Goal: Check status: Check status

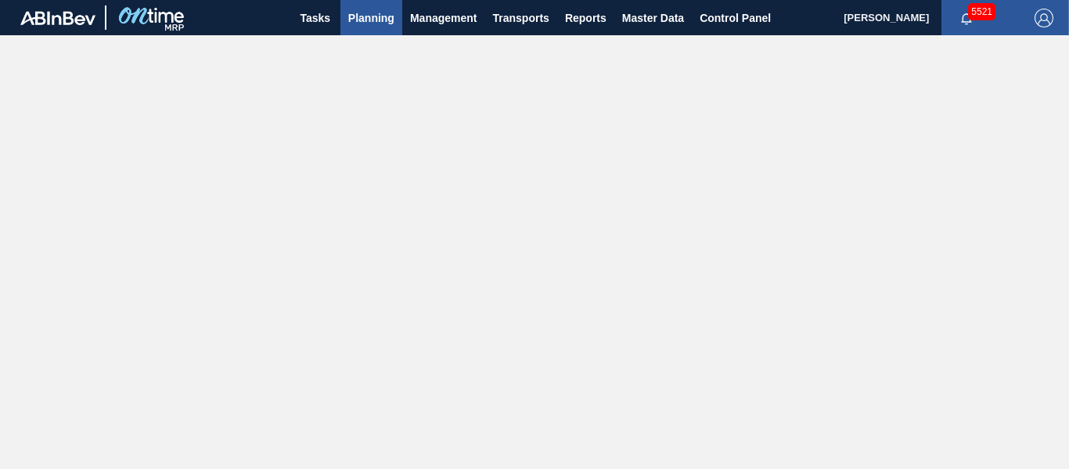
click at [381, 23] on span "Planning" at bounding box center [371, 18] width 46 height 19
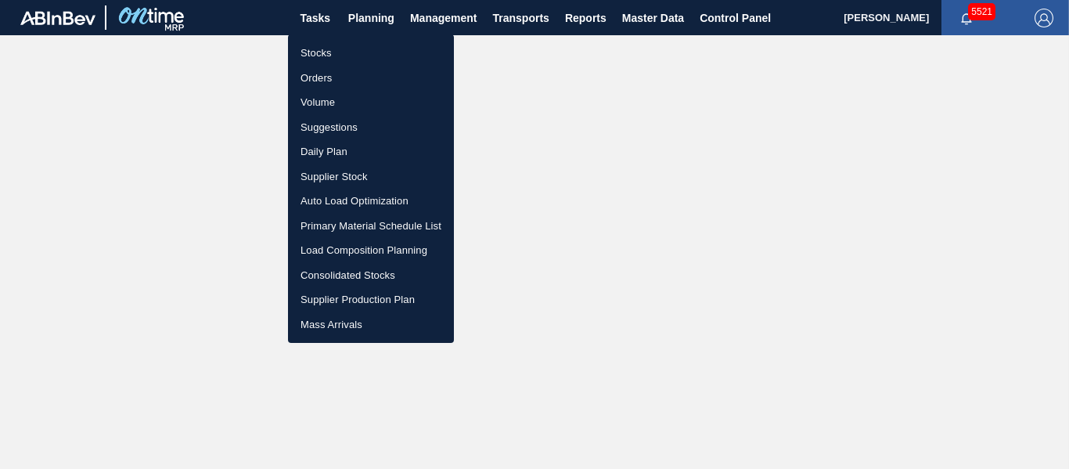
click at [373, 52] on li "Stocks" at bounding box center [371, 53] width 166 height 25
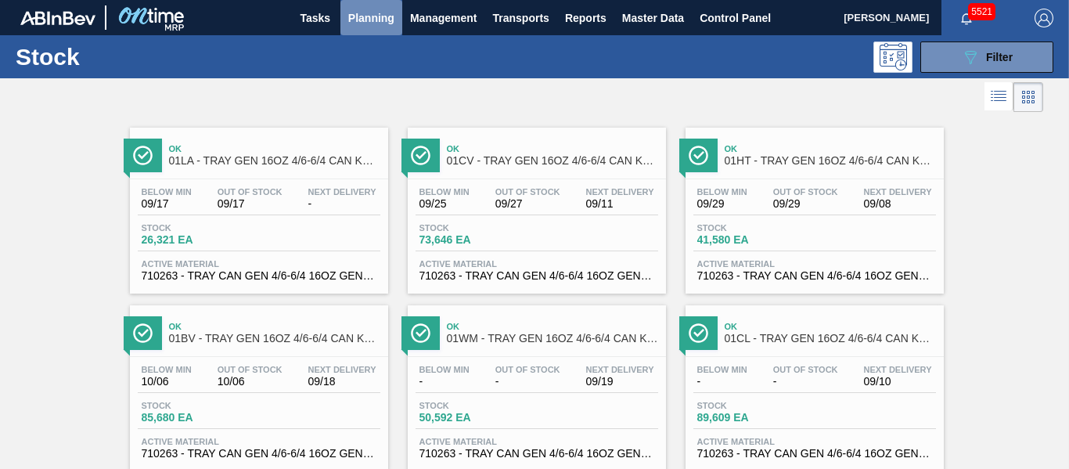
click at [375, 23] on span "Planning" at bounding box center [371, 18] width 46 height 19
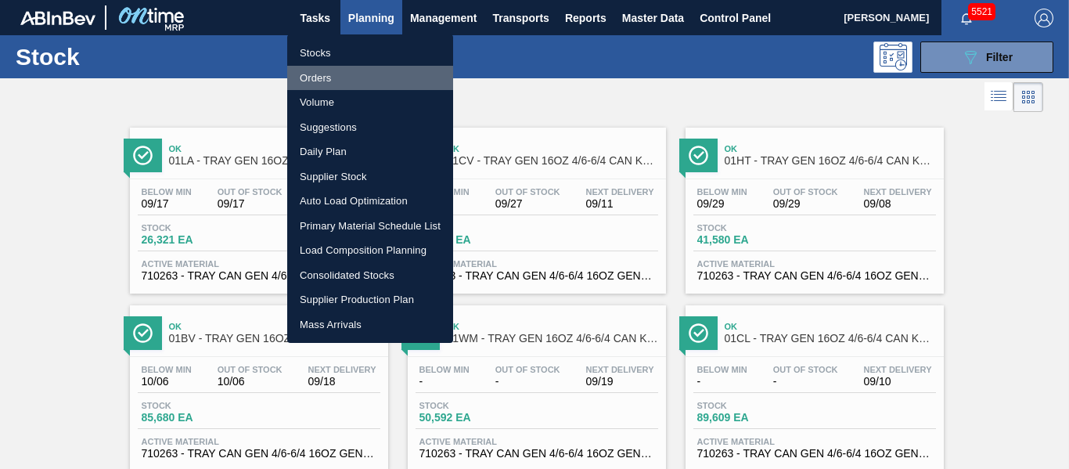
click at [344, 83] on li "Orders" at bounding box center [370, 78] width 166 height 25
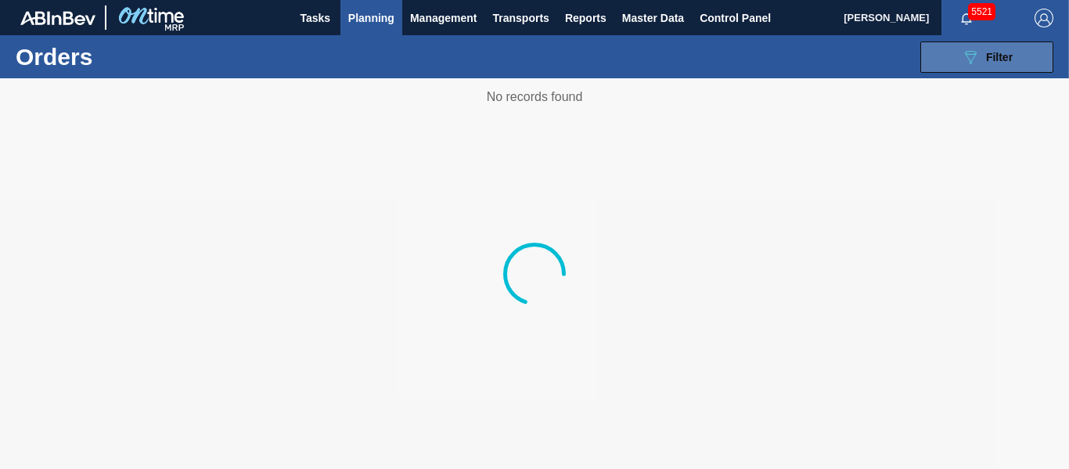
click at [971, 54] on icon at bounding box center [971, 57] width 12 height 13
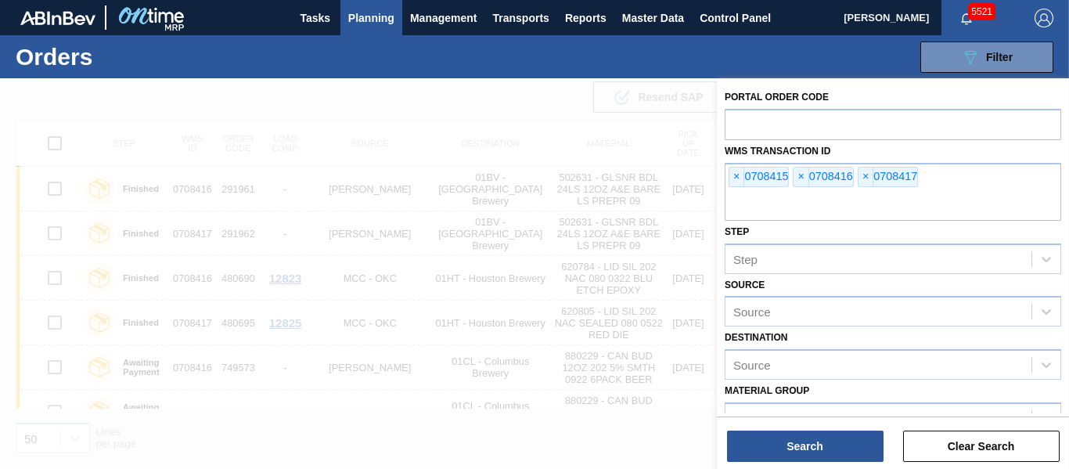
click at [735, 175] on span "×" at bounding box center [737, 177] width 15 height 19
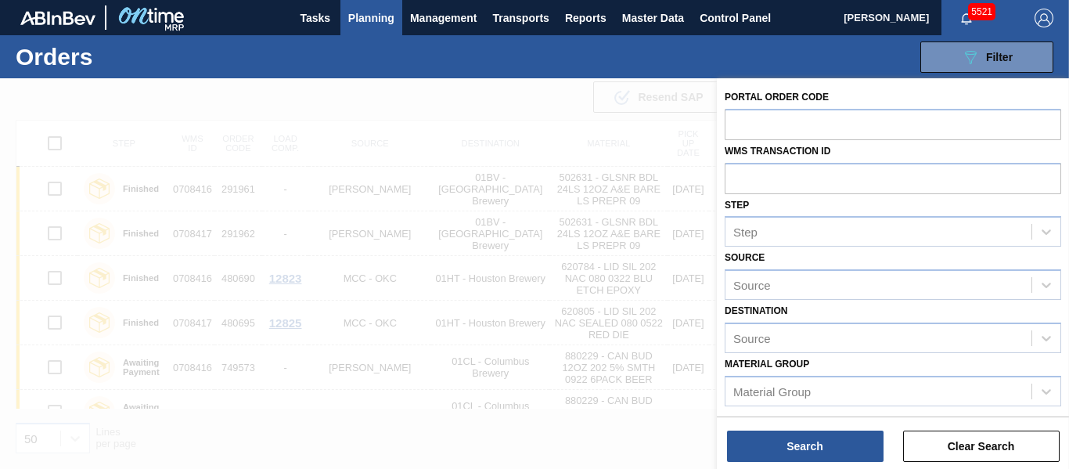
paste input "893656"
type input "893656"
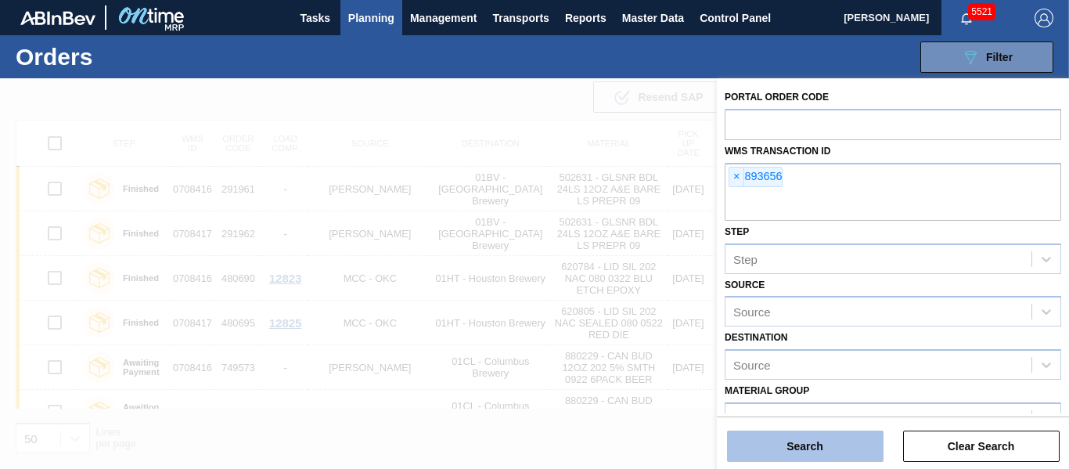
click at [771, 448] on button "Search" at bounding box center [805, 446] width 157 height 31
